Goal: Task Accomplishment & Management: Complete application form

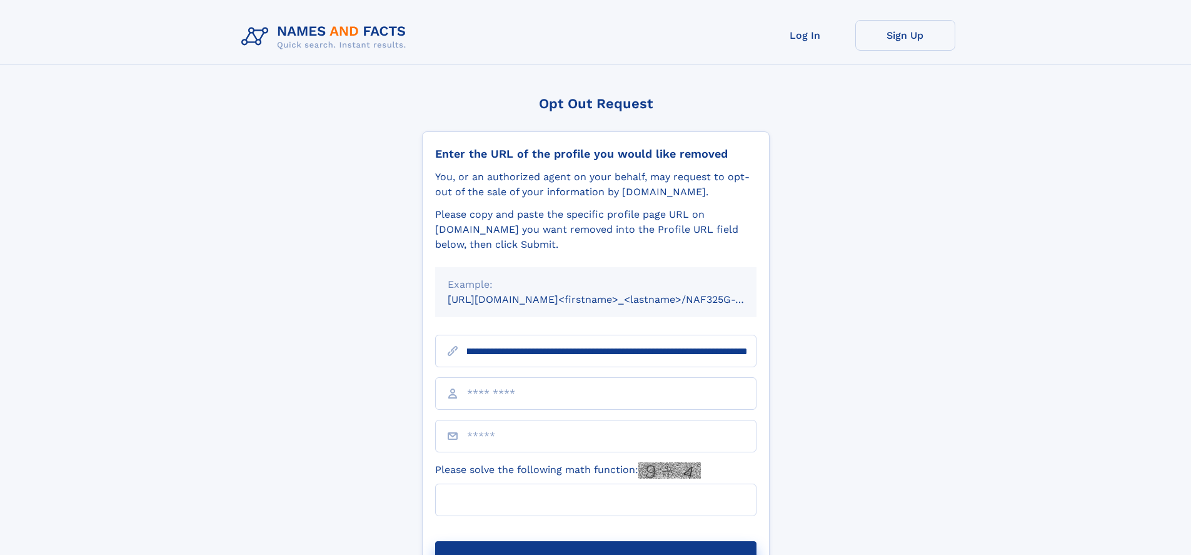
scroll to position [0, 154]
type input "**********"
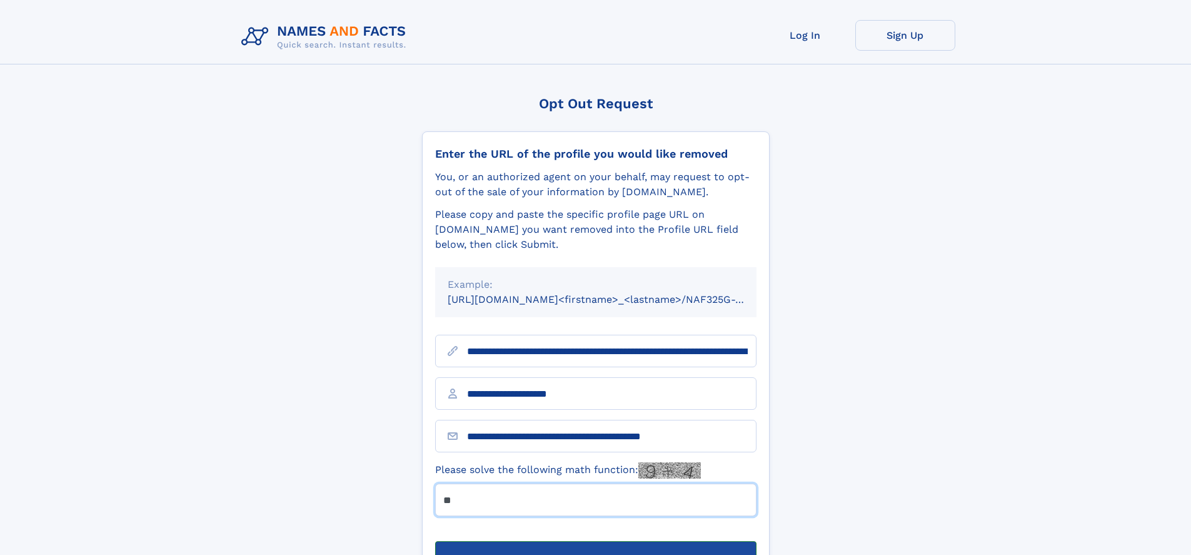
type input "**"
click at [595, 541] on button "Submit Opt Out Request" at bounding box center [595, 561] width 321 height 40
